Goal: Check status: Check status

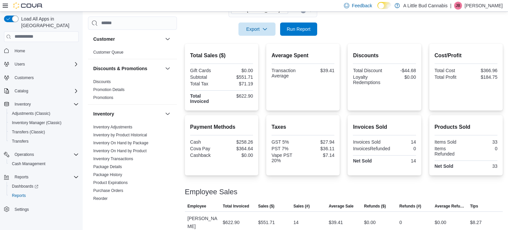
scroll to position [126, 0]
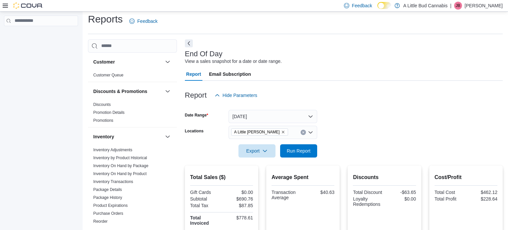
scroll to position [4, 0]
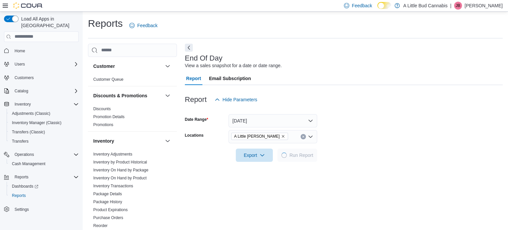
scroll to position [4, 0]
